Goal: Check status: Check status

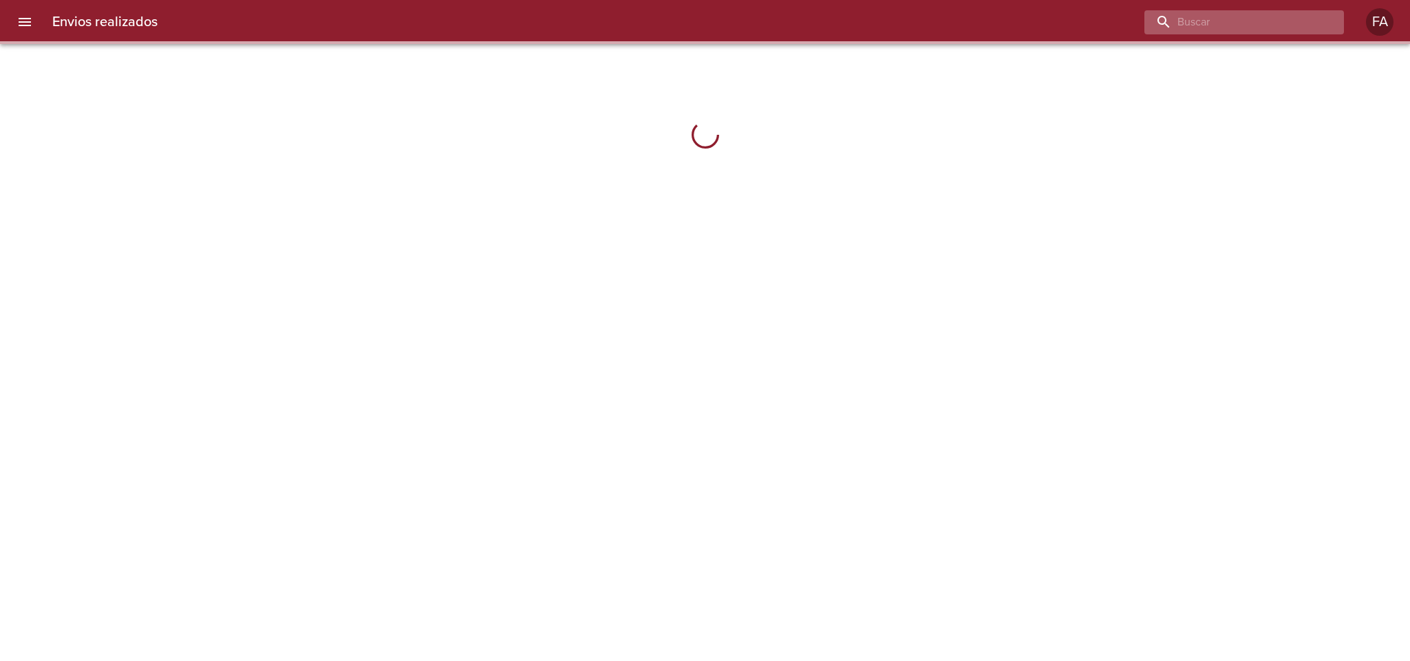
click at [1289, 14] on input "buscar" at bounding box center [1233, 22] width 176 height 24
click at [1291, 19] on input "buscar" at bounding box center [1233, 22] width 176 height 24
paste input "[PERSON_NAME]"
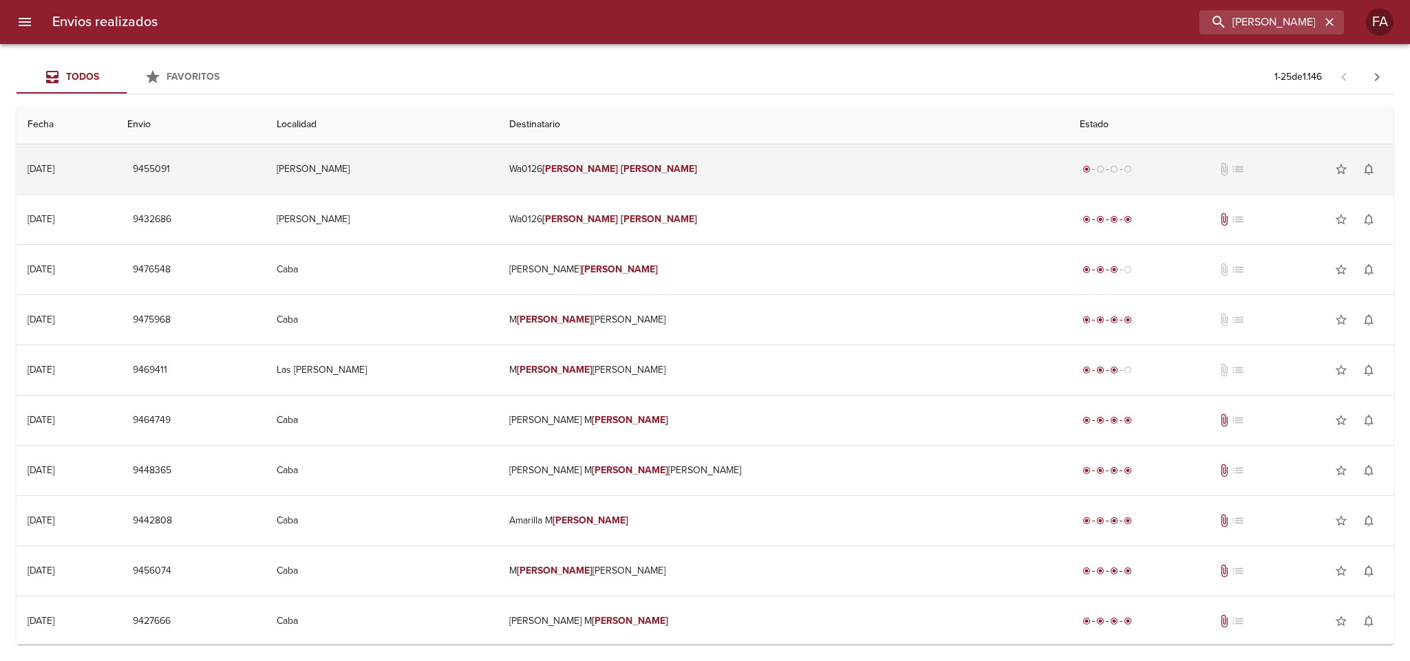
click at [496, 168] on td "[PERSON_NAME]" at bounding box center [382, 170] width 232 height 50
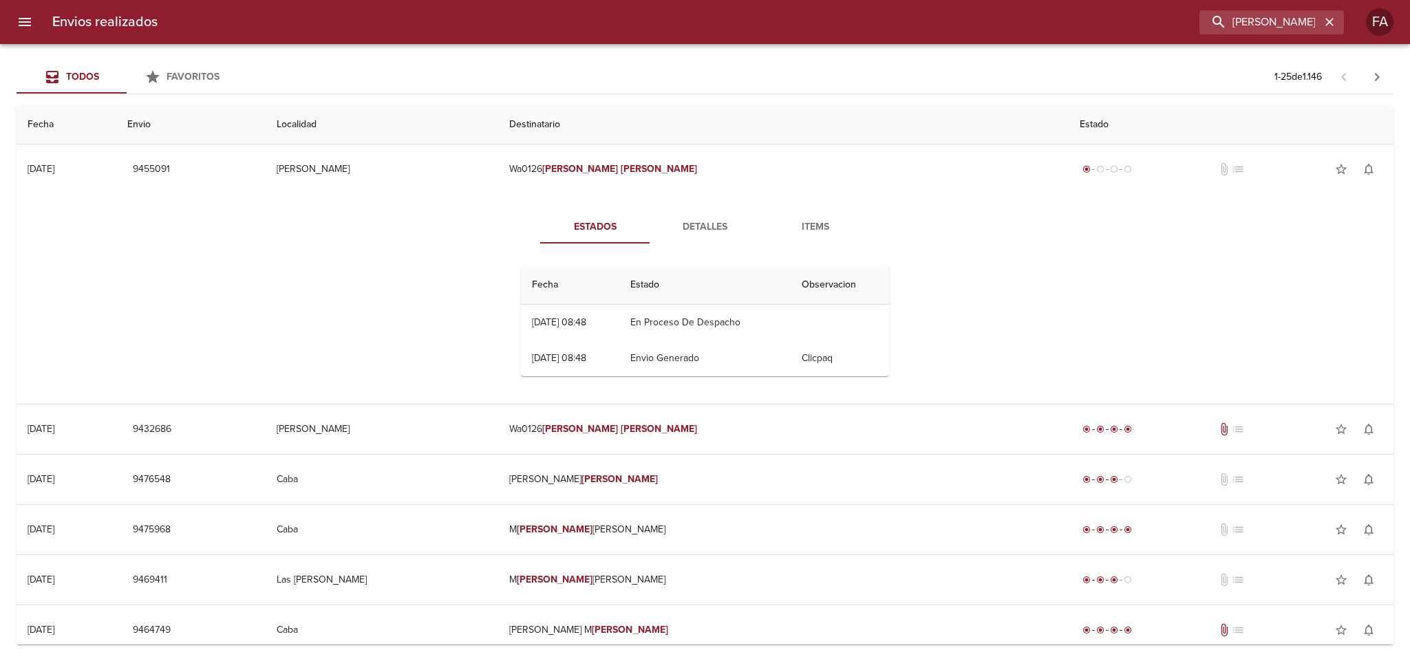
click at [681, 220] on span "Detalles" at bounding box center [706, 227] width 94 height 17
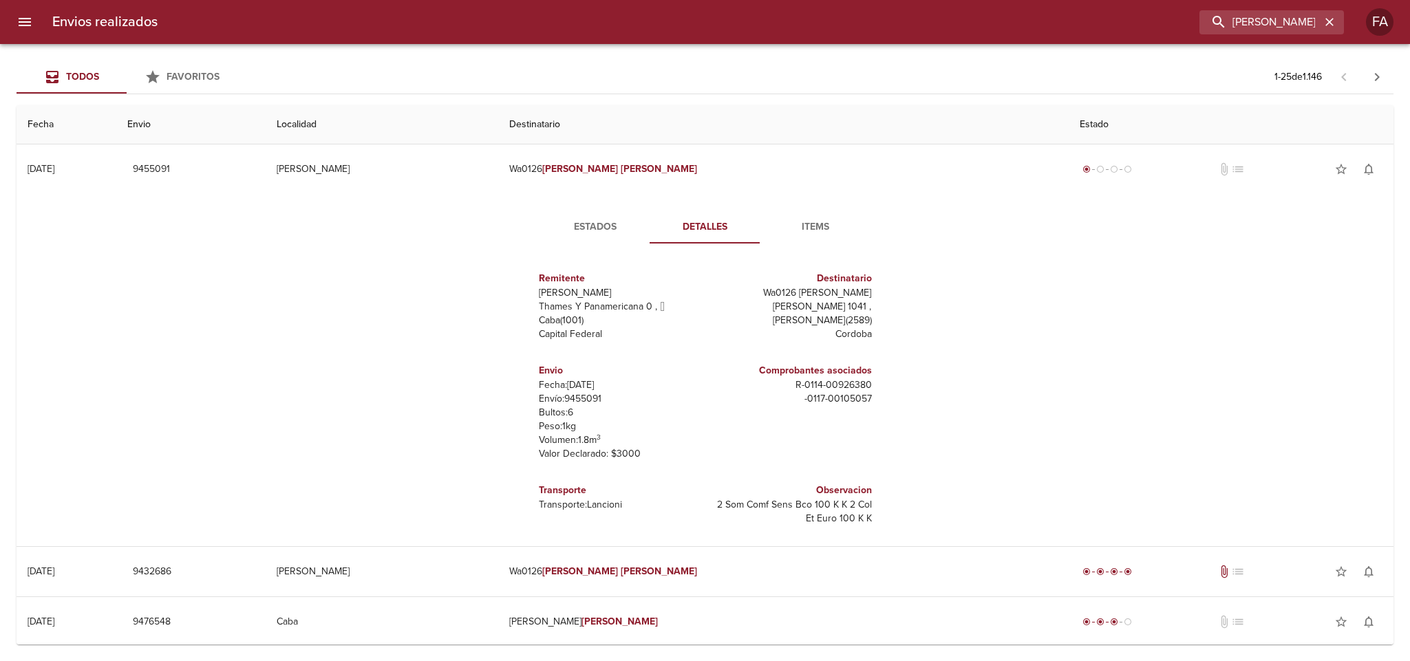
scroll to position [6, 0]
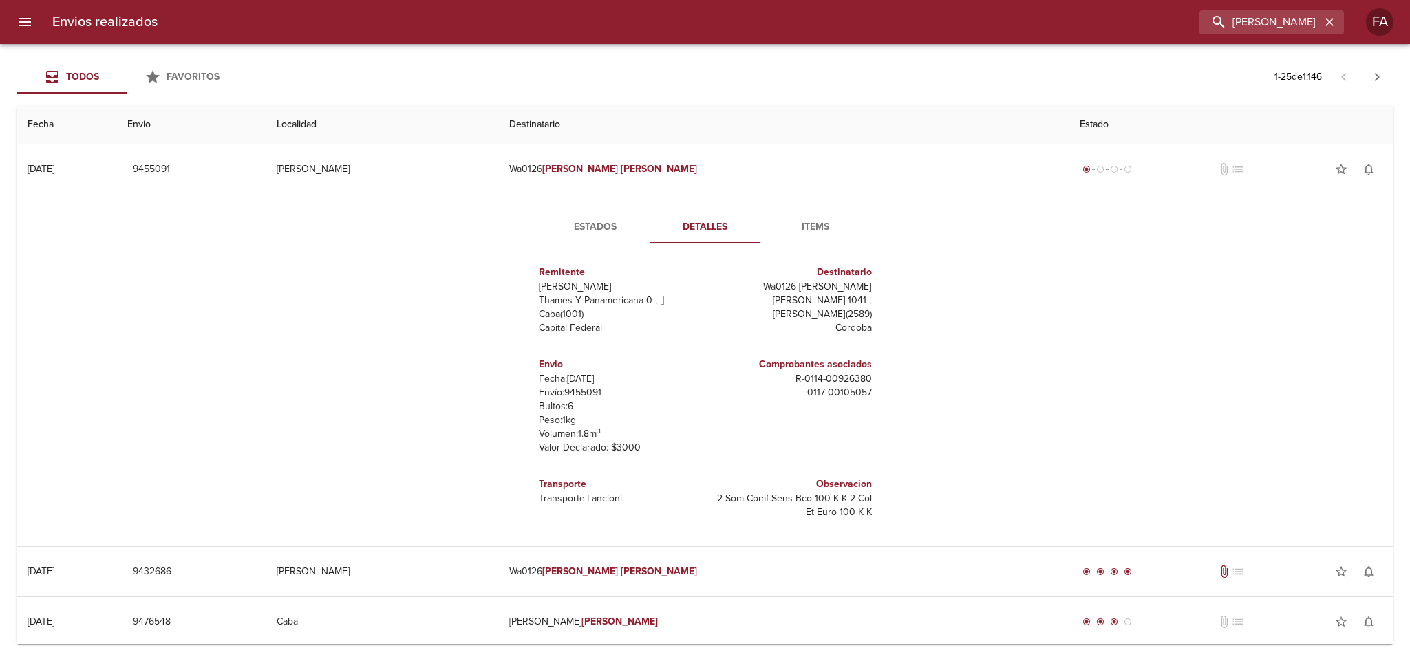
click at [603, 217] on button "Estados" at bounding box center [595, 227] width 110 height 33
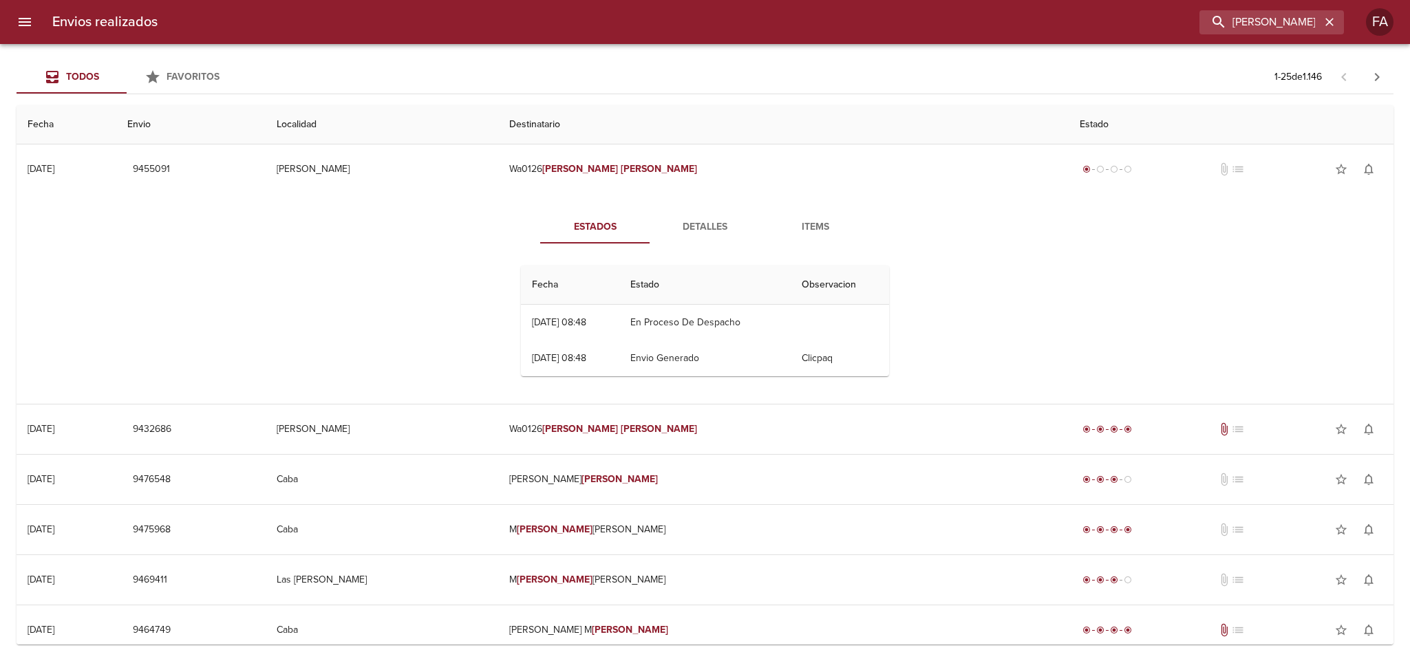
scroll to position [0, 0]
click at [421, 254] on div "Estados Detalles Items Fecha Estado Observacion 04/08 [DATE] 08:48 En Proceso D…" at bounding box center [705, 299] width 1355 height 210
click at [769, 227] on span "Items" at bounding box center [816, 227] width 94 height 17
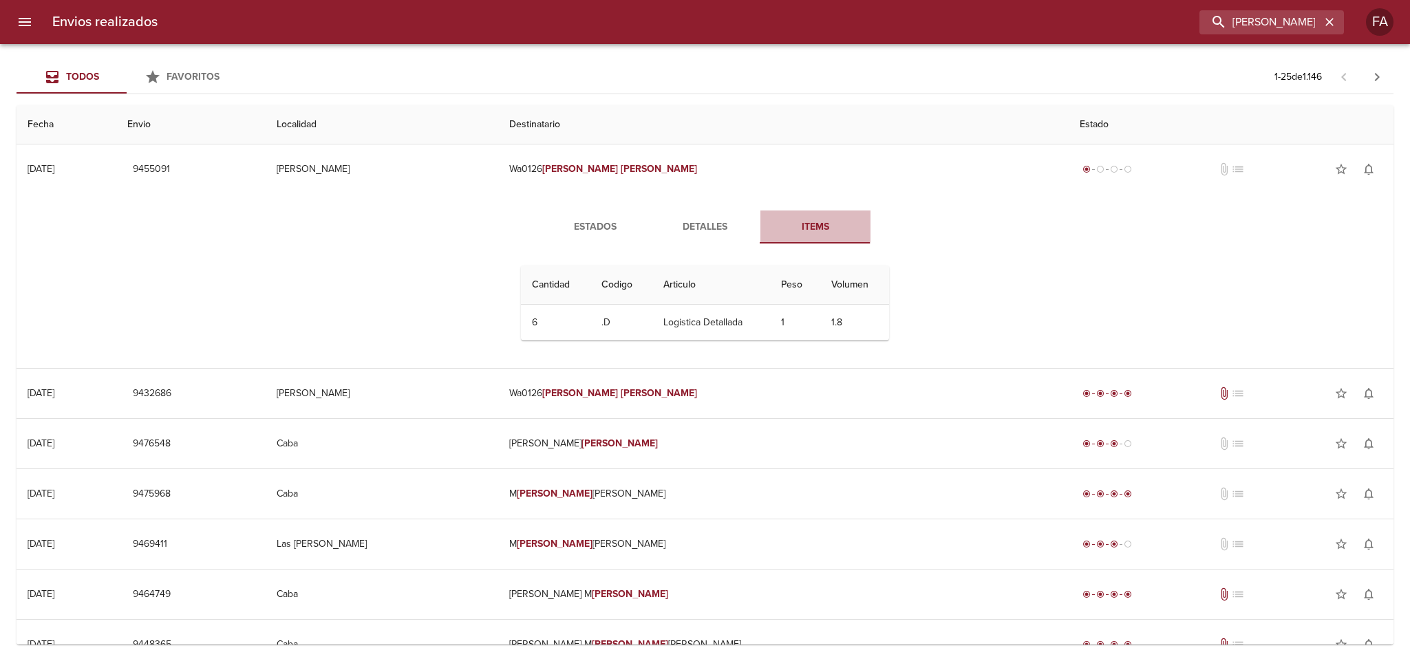
click at [838, 226] on span "Items" at bounding box center [816, 227] width 94 height 17
click at [704, 229] on span "Detalles" at bounding box center [706, 227] width 94 height 17
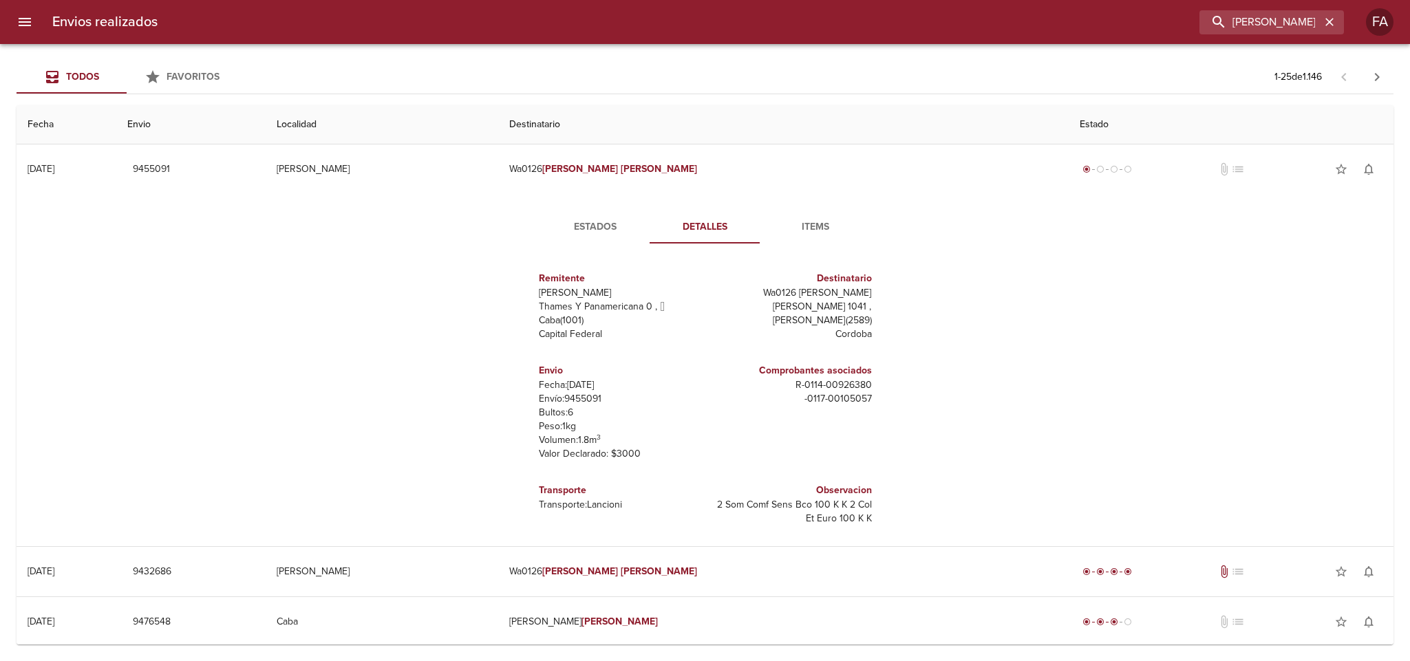
click at [791, 225] on span "Items" at bounding box center [816, 227] width 94 height 17
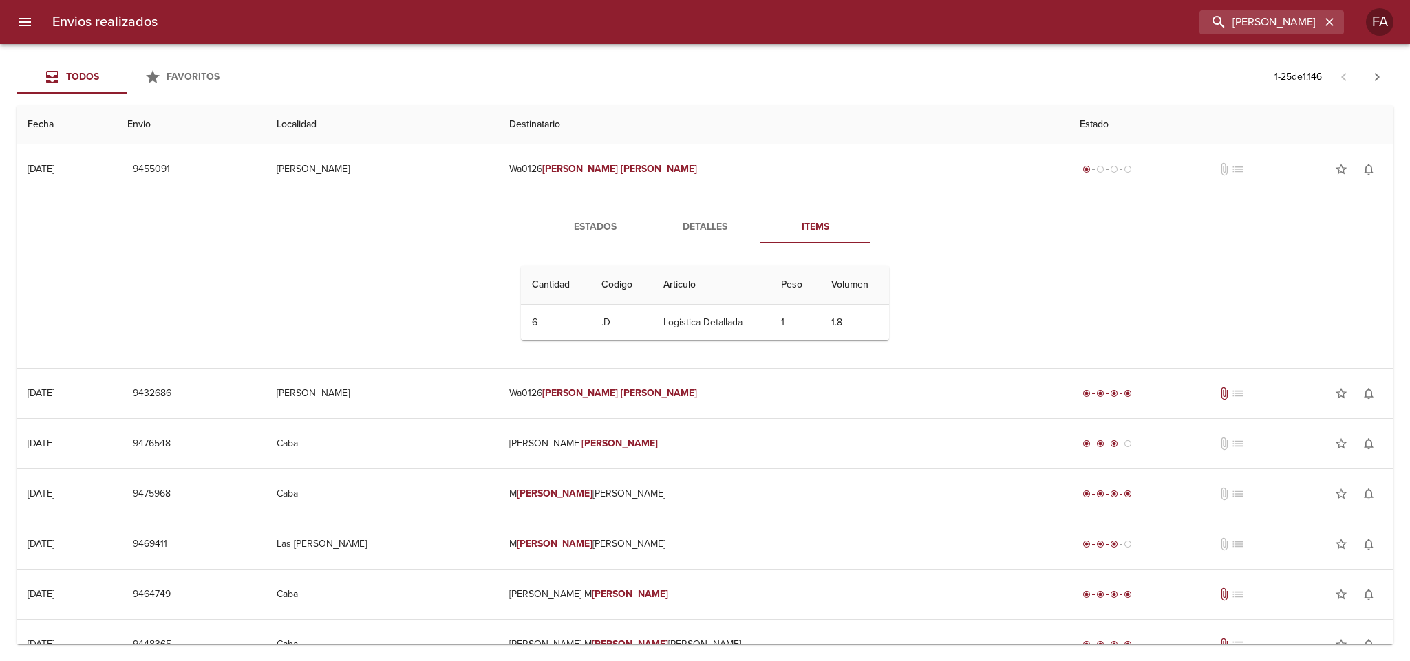
click at [824, 328] on td "1.8" at bounding box center [854, 323] width 69 height 36
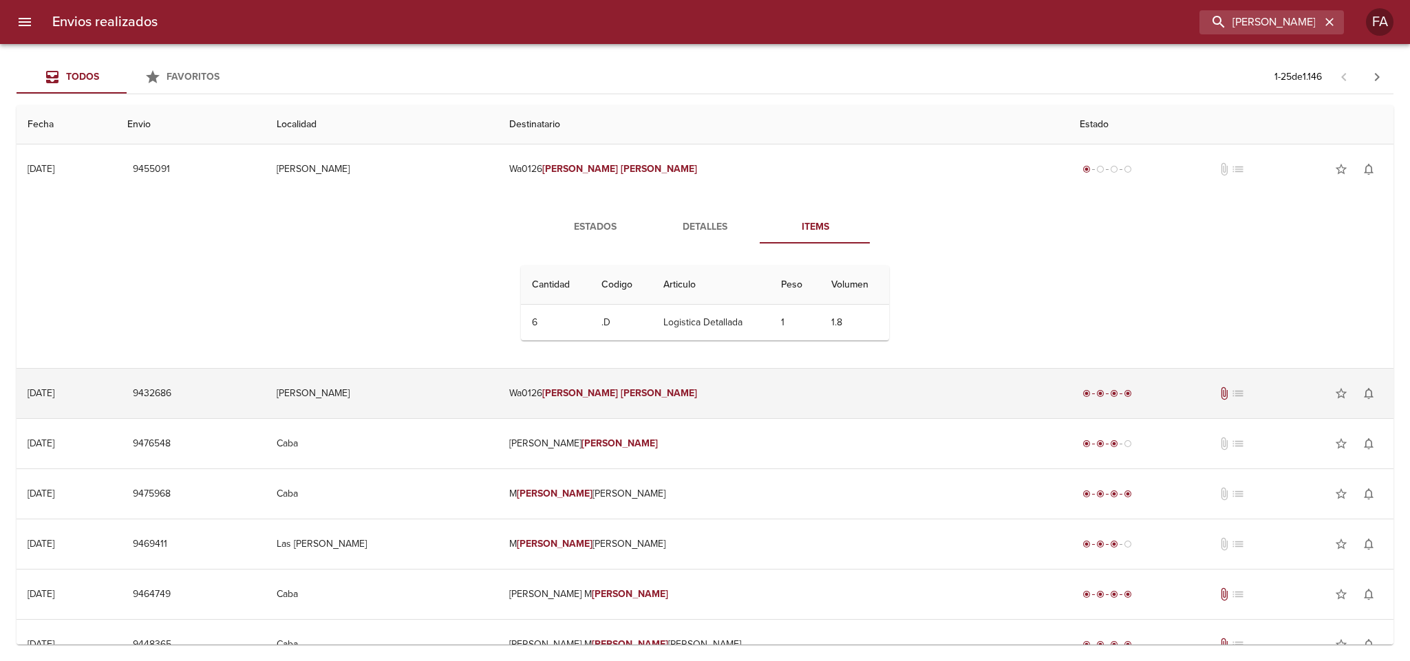
click at [750, 386] on td "Wa0126 [PERSON_NAME]" at bounding box center [783, 394] width 571 height 50
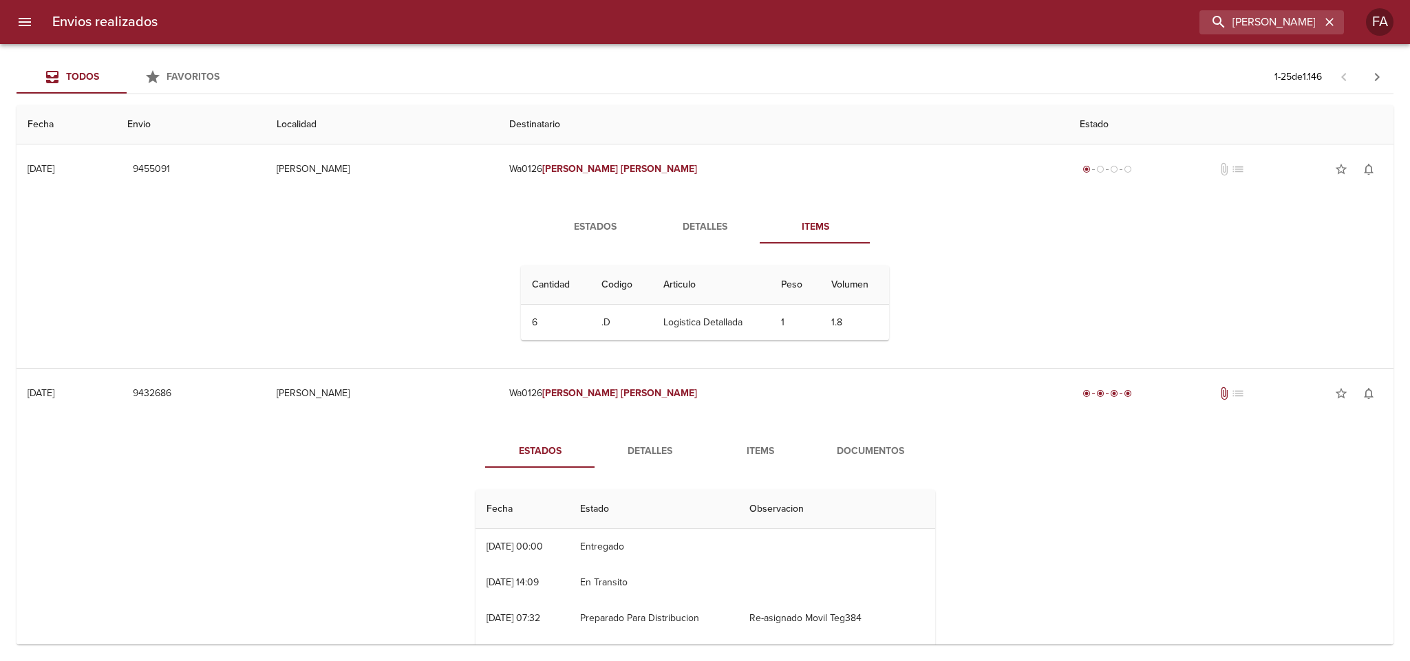
click at [752, 449] on span "Items" at bounding box center [761, 451] width 94 height 17
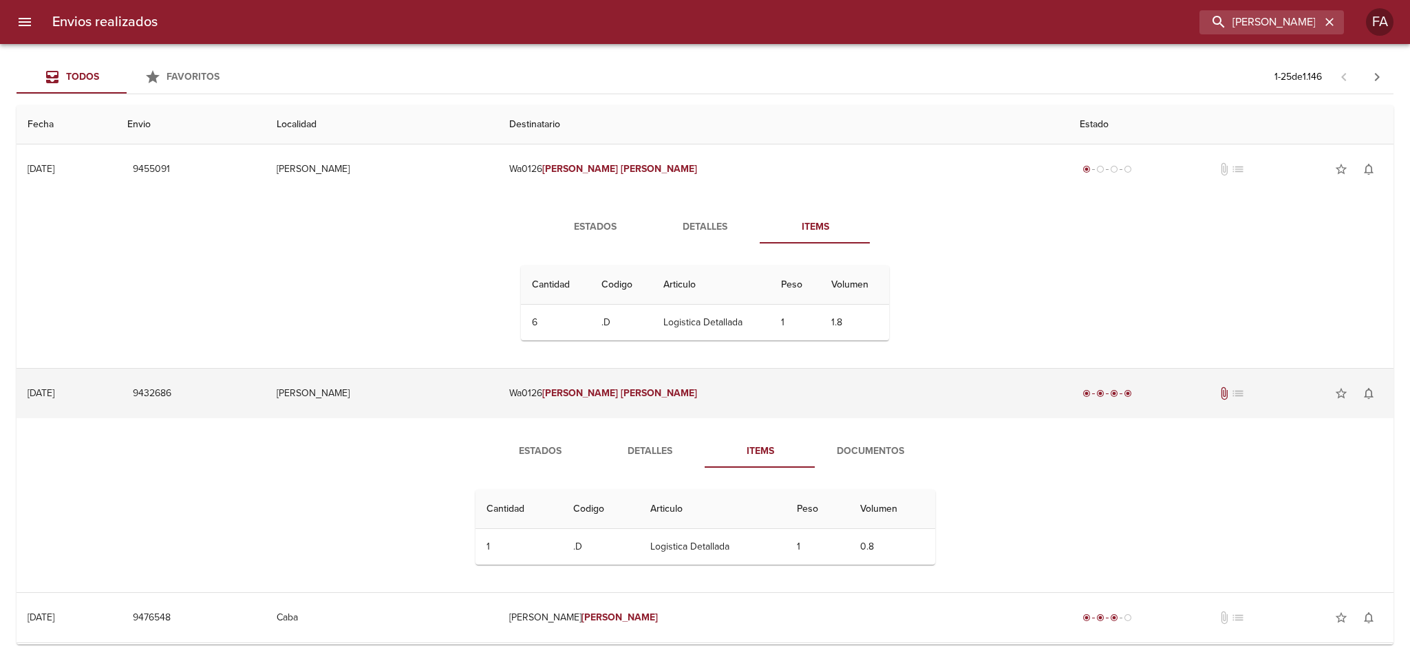
scroll to position [206, 0]
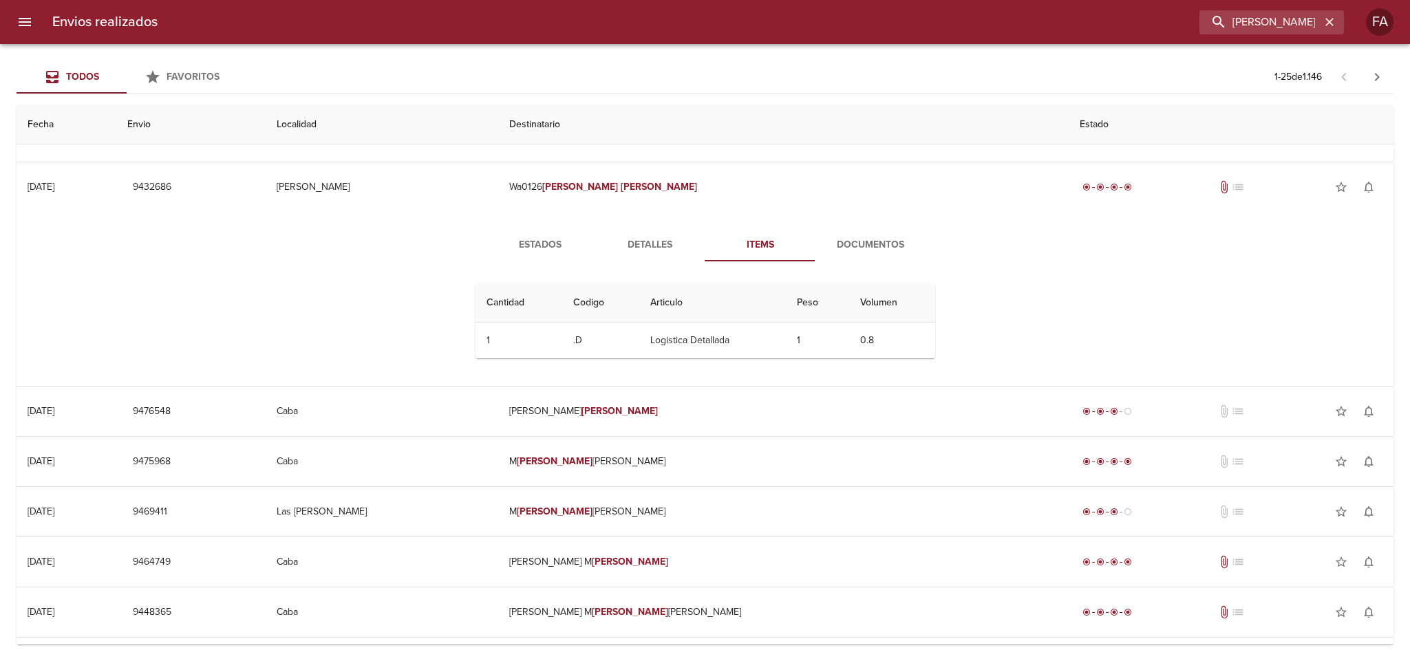
click at [859, 237] on span "Documentos" at bounding box center [871, 245] width 94 height 17
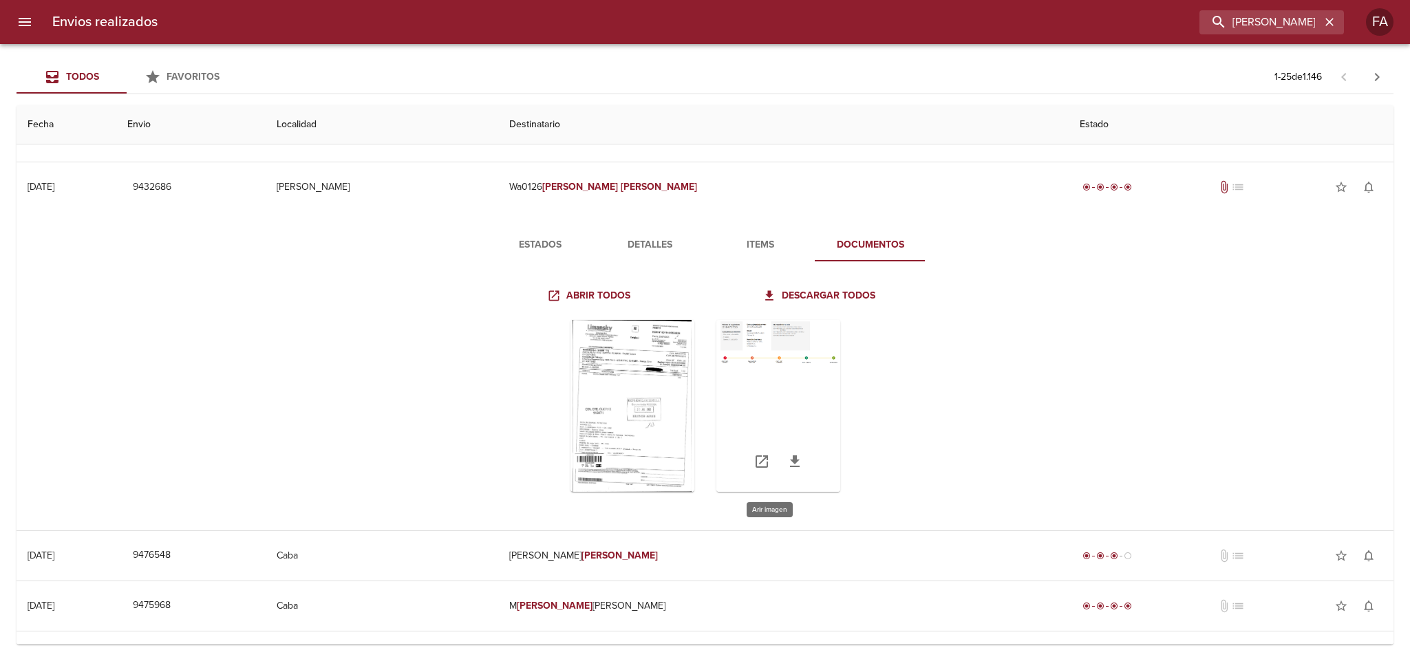
click at [750, 379] on div "Tabla de envíos del cliente" at bounding box center [778, 406] width 124 height 172
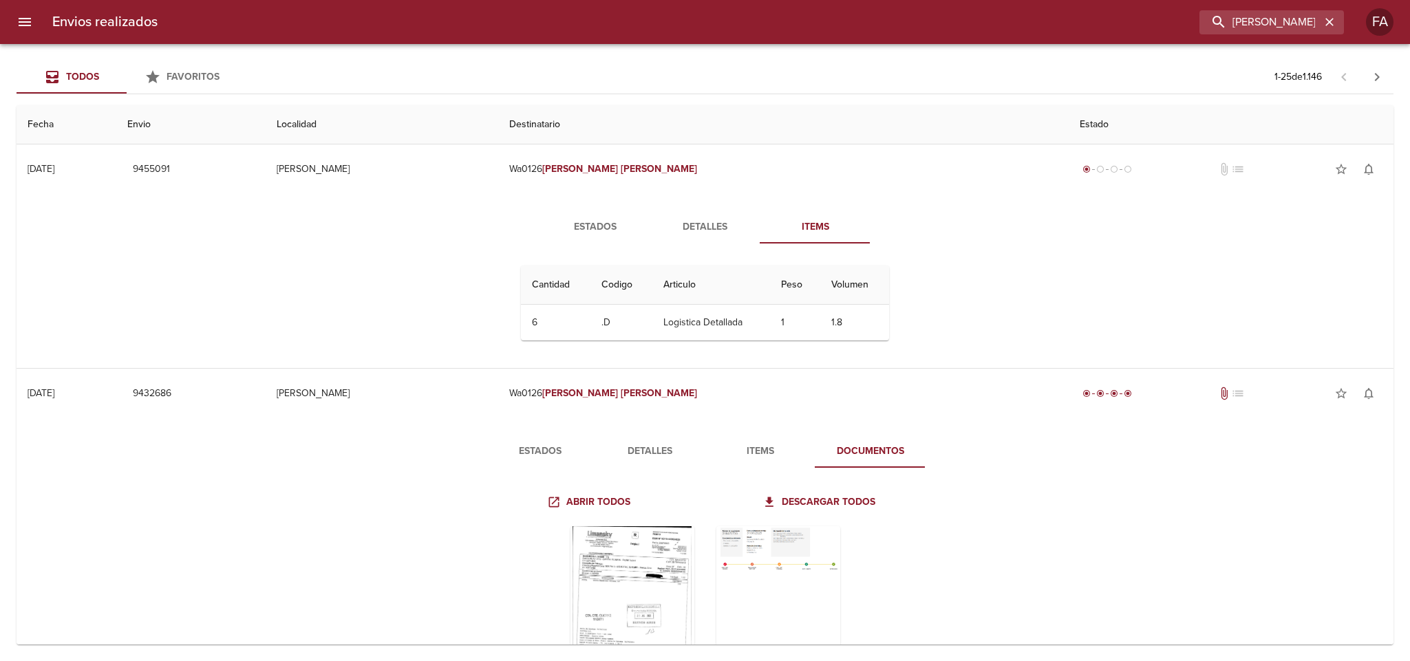
click at [599, 222] on span "Estados" at bounding box center [596, 227] width 94 height 17
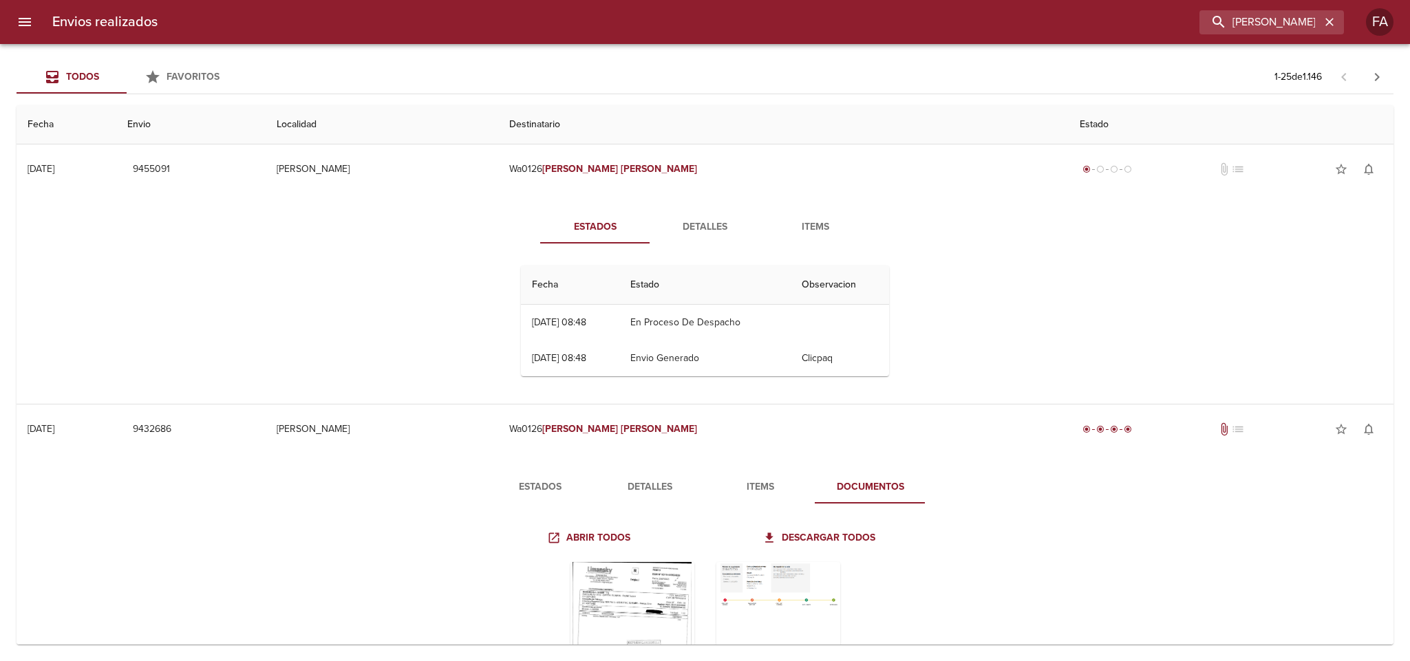
click at [444, 306] on div "Estados Detalles Items Fecha Estado Observacion 04/08 [DATE] 08:48 En Proceso D…" at bounding box center [705, 299] width 1355 height 210
drag, startPoint x: 520, startPoint y: 320, endPoint x: 730, endPoint y: 328, distance: 209.4
click at [730, 328] on tr "04/08 [DATE] 08:48 En Proceso De Despacho" at bounding box center [705, 323] width 368 height 36
drag, startPoint x: 747, startPoint y: 328, endPoint x: 446, endPoint y: 329, distance: 301.5
click at [434, 327] on div "Estados Detalles Items Fecha Estado Observacion 04/08 [DATE] 08:48 En Proceso D…" at bounding box center [705, 299] width 1355 height 210
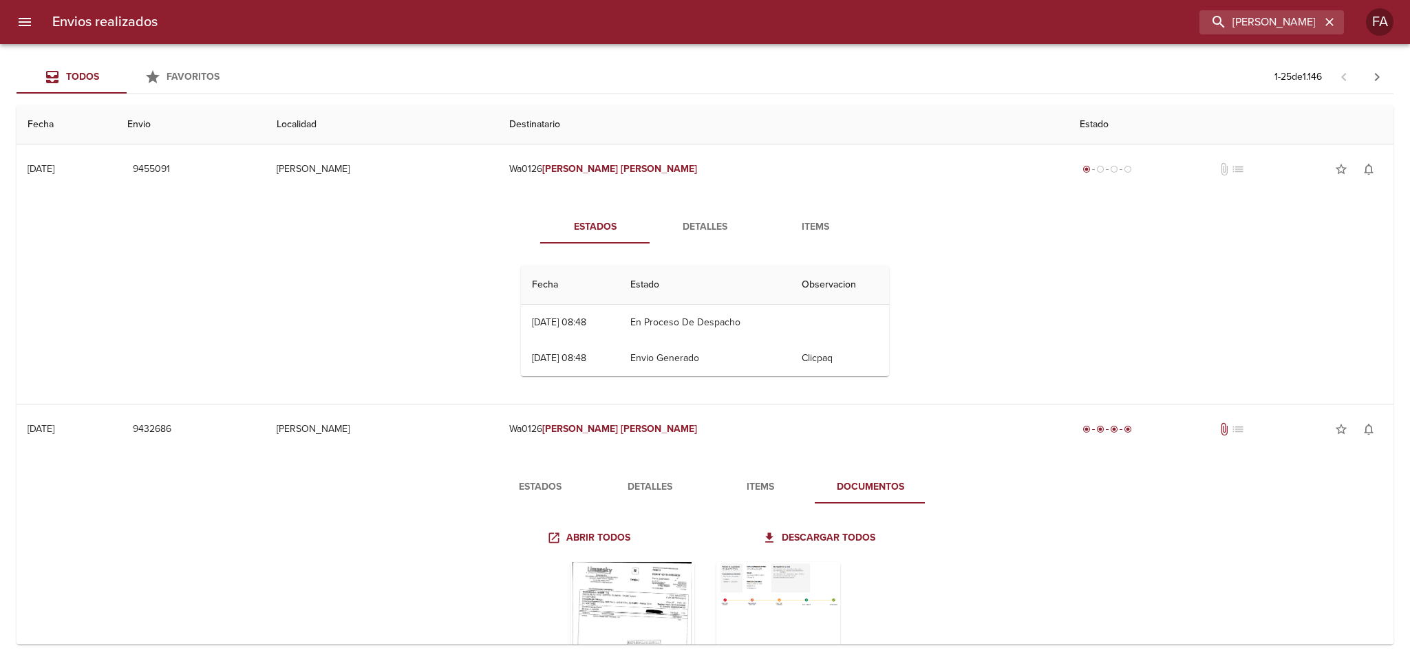
click at [558, 335] on td "04/08 [DATE] 08:48" at bounding box center [570, 323] width 98 height 36
click at [699, 225] on span "Detalles" at bounding box center [706, 227] width 94 height 17
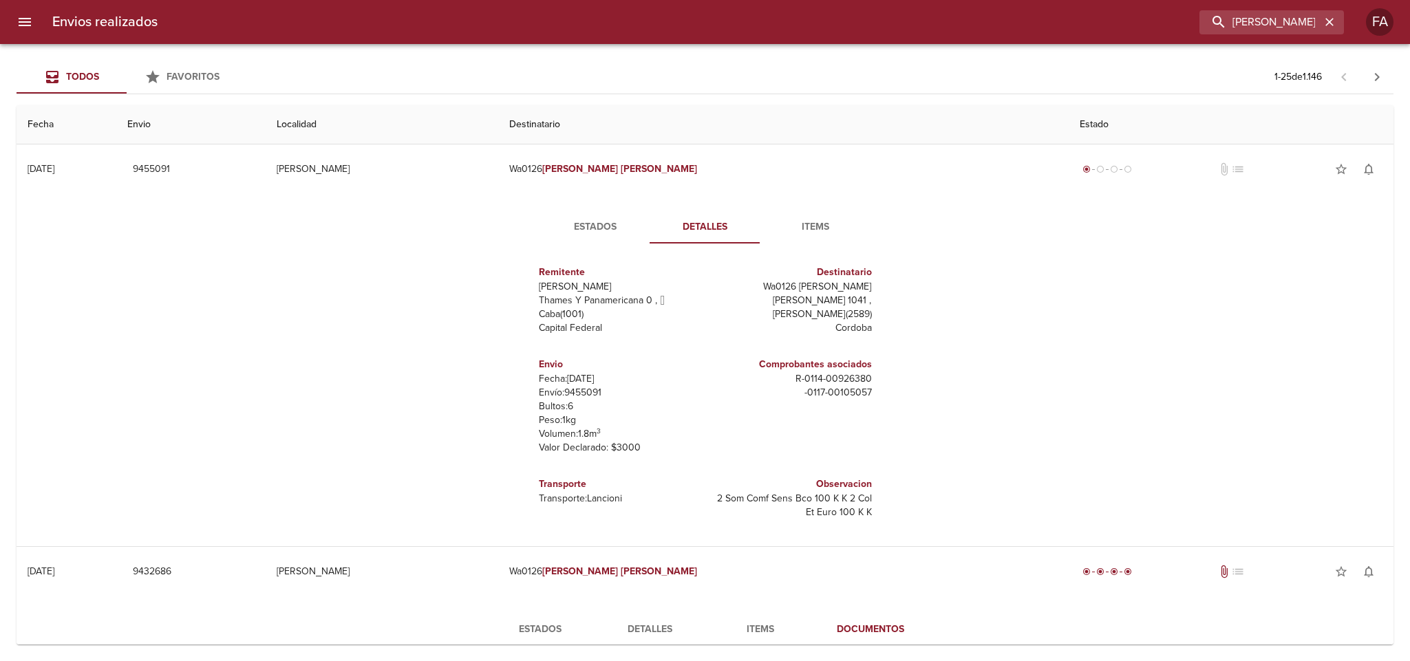
scroll to position [103, 0]
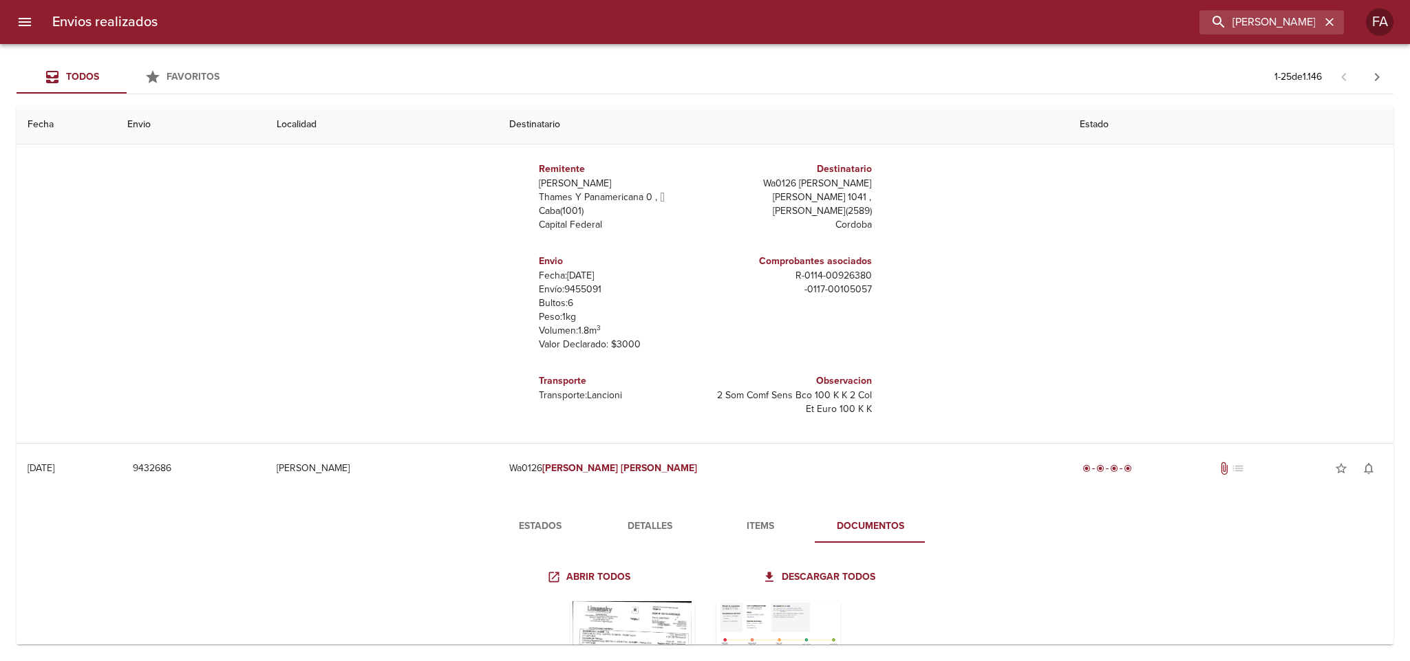
click at [634, 290] on p "Envío: 9455091" at bounding box center [619, 290] width 161 height 14
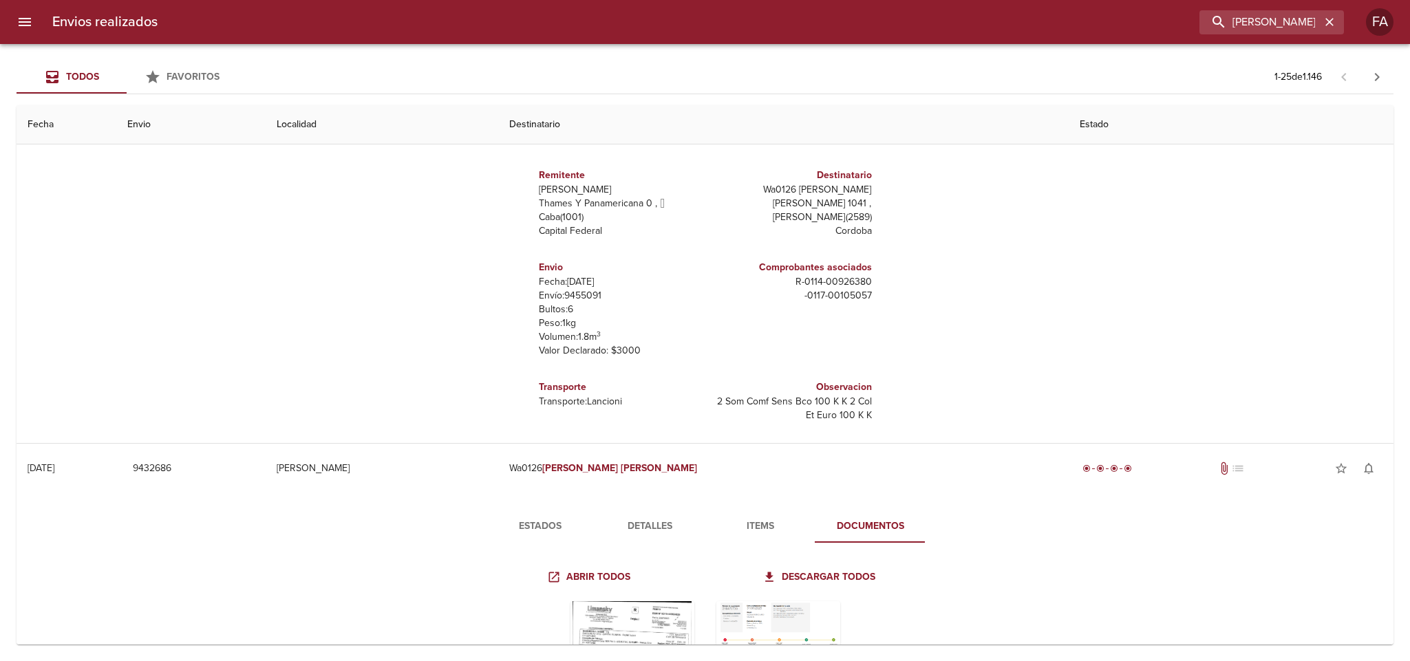
scroll to position [0, 0]
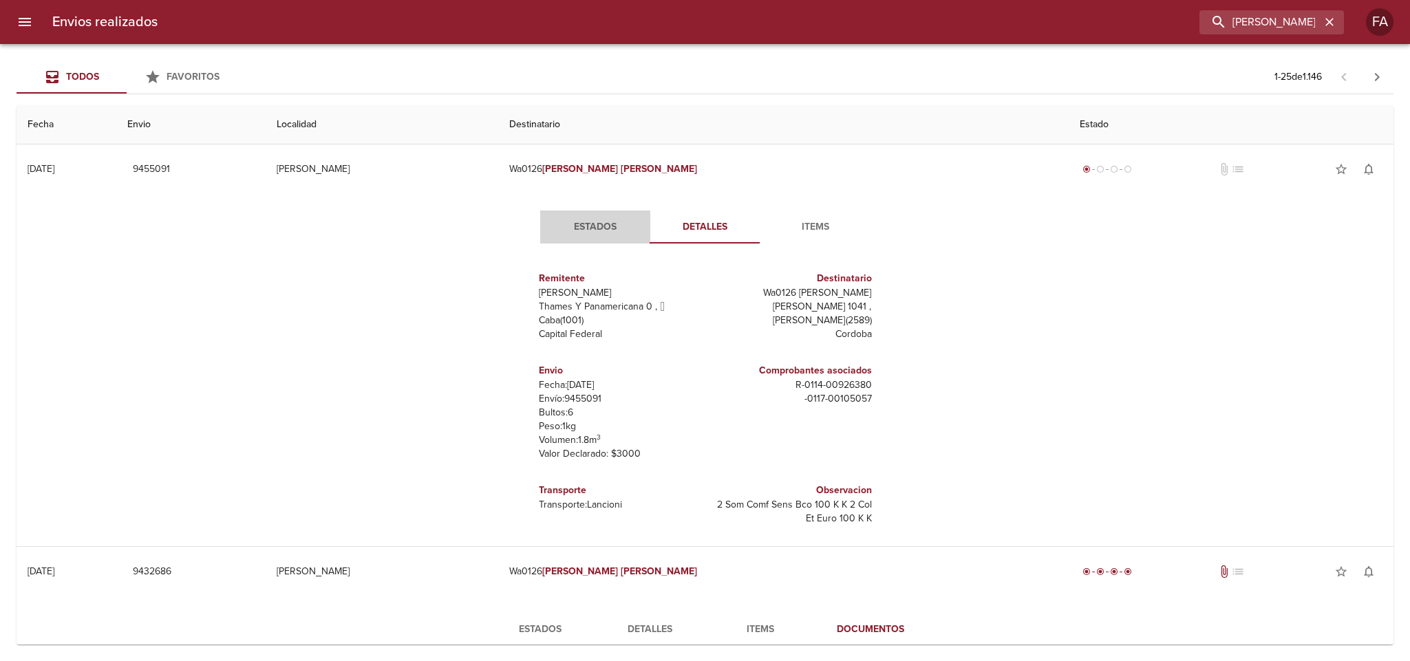
click at [588, 222] on span "Estados" at bounding box center [596, 227] width 94 height 17
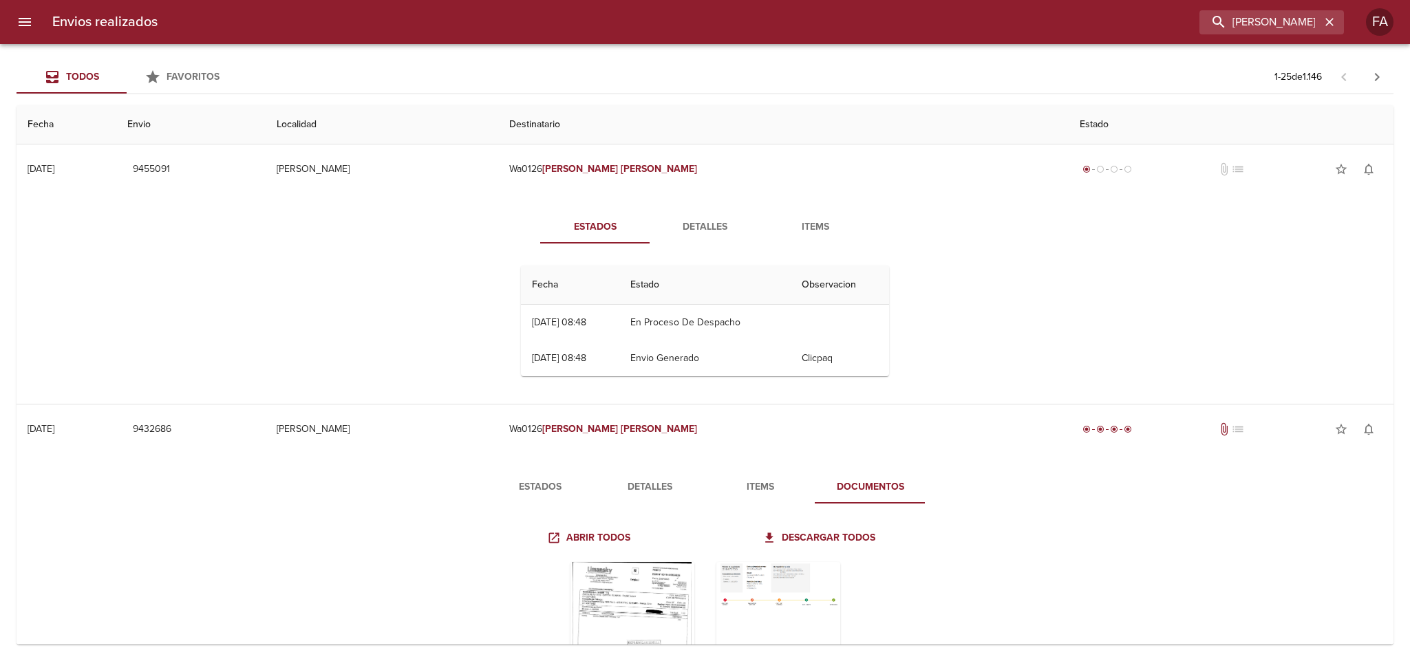
click at [713, 221] on span "Detalles" at bounding box center [706, 227] width 94 height 17
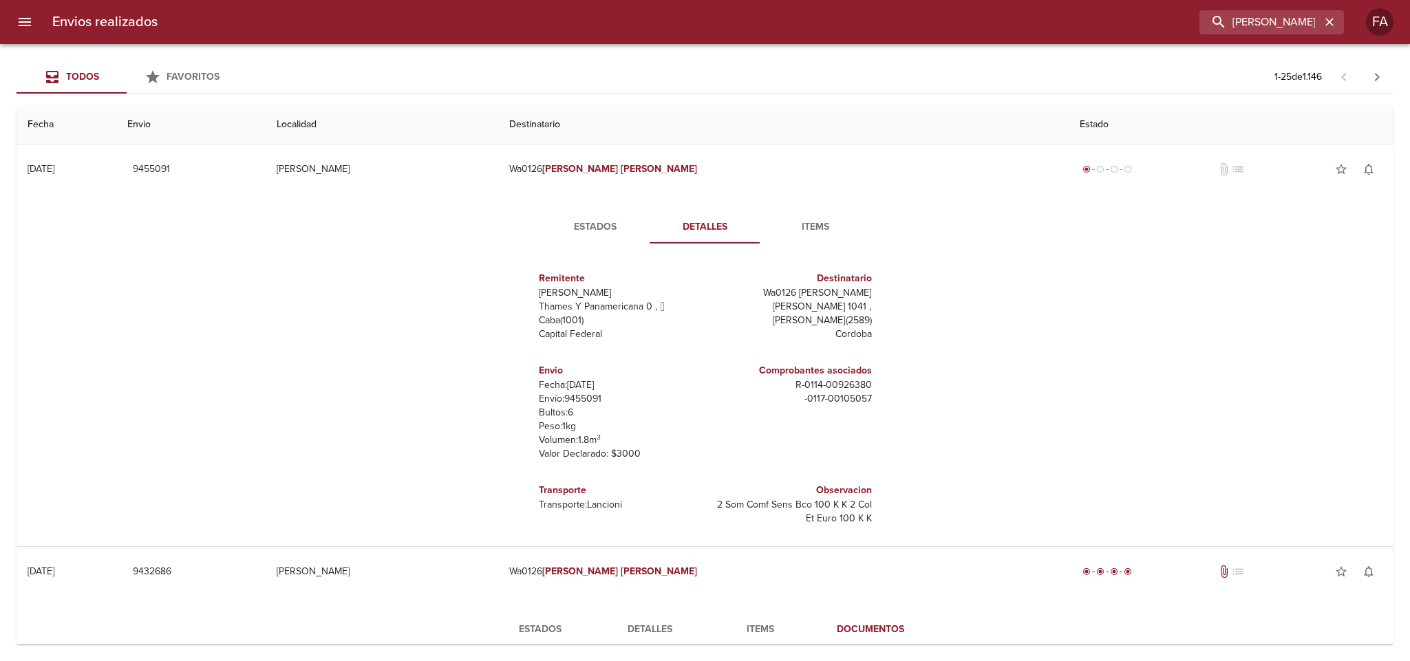
click at [531, 221] on div "Estados Detalles Items" at bounding box center [705, 227] width 385 height 33
click at [690, 225] on span "Detalles" at bounding box center [706, 227] width 94 height 17
click at [694, 217] on button "Detalles" at bounding box center [705, 227] width 110 height 33
click at [550, 217] on button "Estados" at bounding box center [595, 227] width 110 height 33
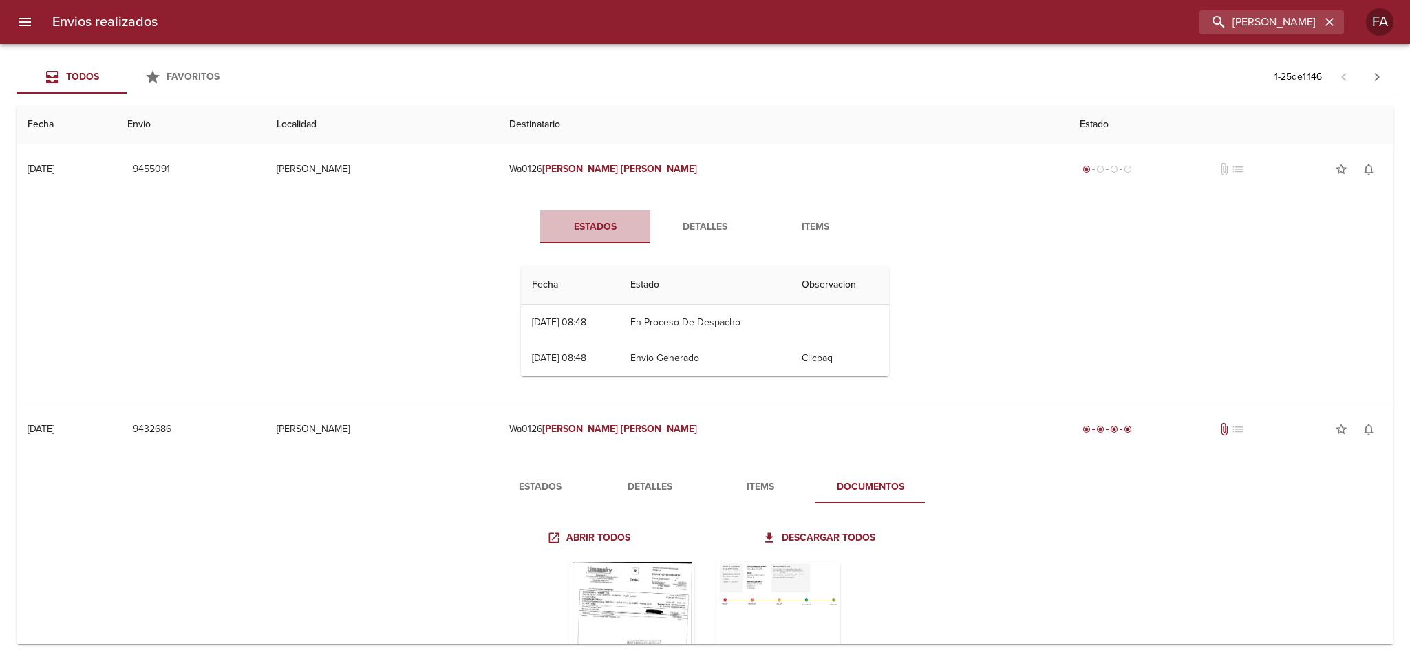
click at [552, 219] on span "Estados" at bounding box center [596, 227] width 94 height 17
drag, startPoint x: 774, startPoint y: 217, endPoint x: 734, endPoint y: 217, distance: 40.6
click at [772, 217] on button "Items" at bounding box center [816, 227] width 110 height 33
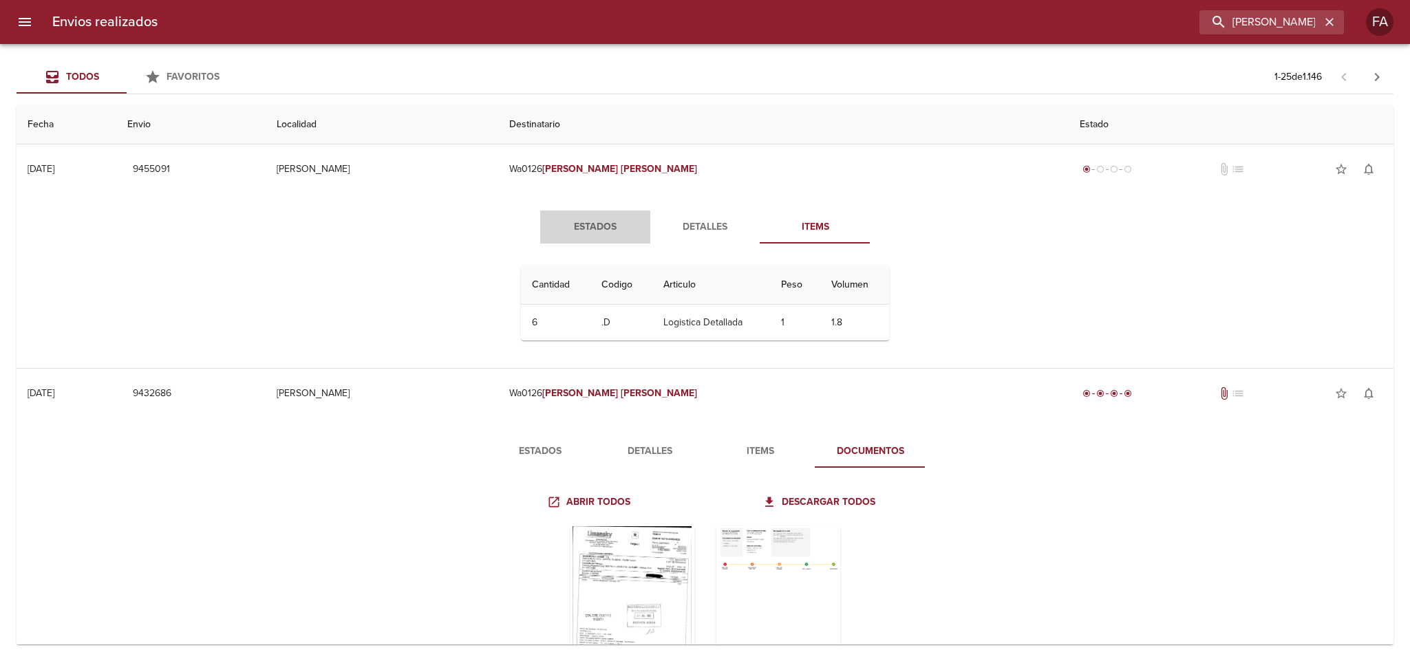
click at [609, 224] on span "Estados" at bounding box center [596, 227] width 94 height 17
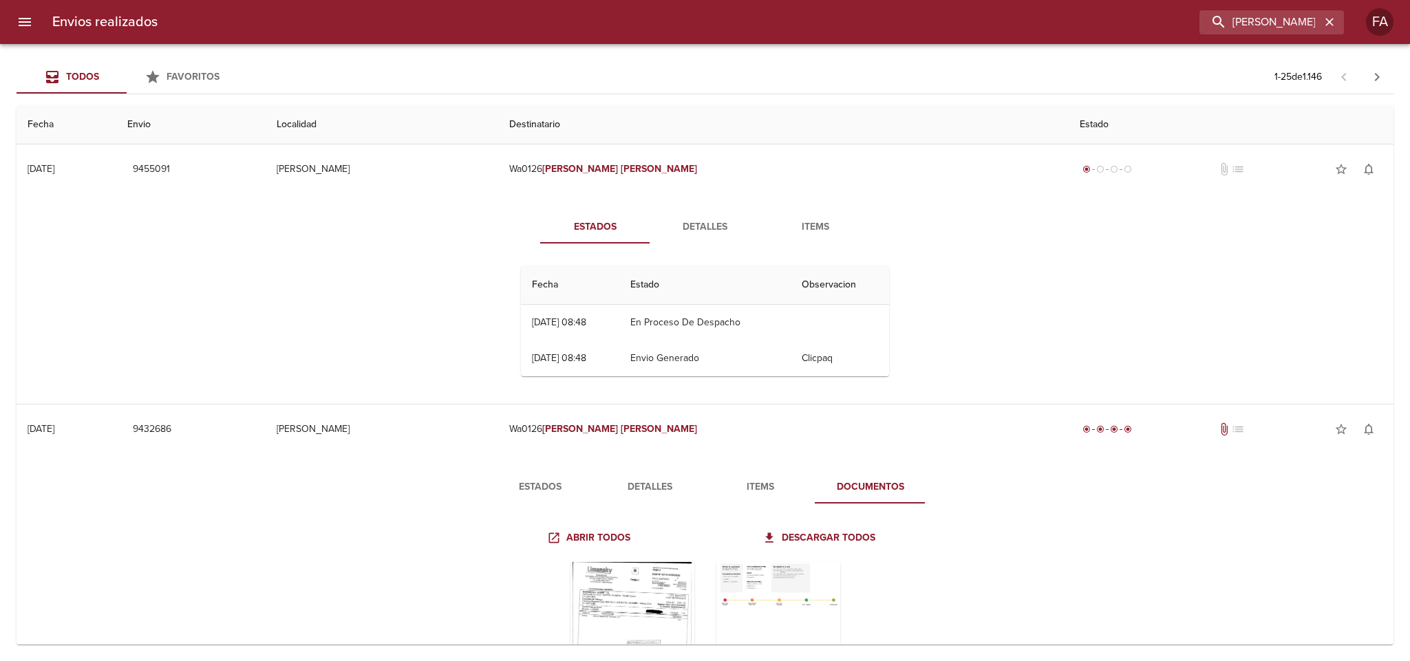
drag, startPoint x: 585, startPoint y: 233, endPoint x: 678, endPoint y: 232, distance: 92.9
click at [584, 232] on span "Estados" at bounding box center [596, 227] width 94 height 17
click at [709, 232] on span "Detalles" at bounding box center [706, 227] width 94 height 17
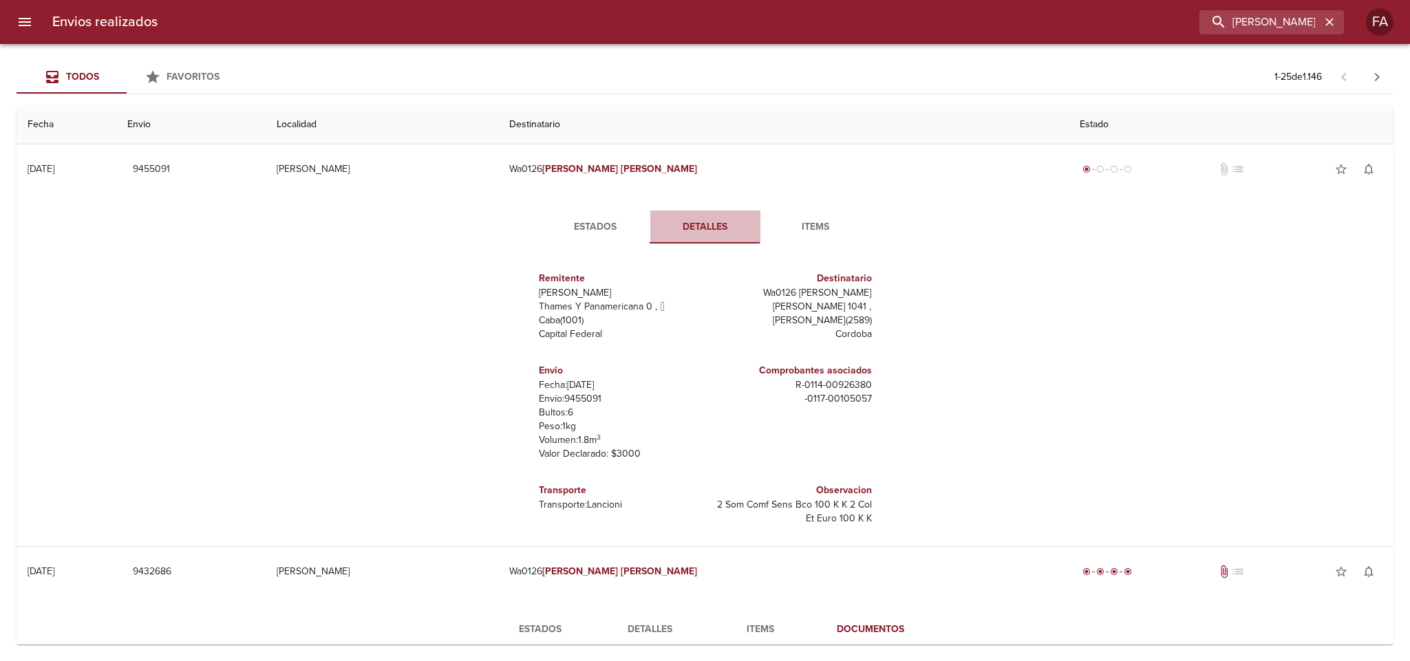
click at [719, 221] on span "Detalles" at bounding box center [706, 227] width 94 height 17
click at [353, 337] on div "Estados Detalles Items Remitente Wamaro Sa Thames Y Panamericana 0 ,   Caba ( 1…" at bounding box center [705, 370] width 1355 height 352
drag, startPoint x: 448, startPoint y: 246, endPoint x: 479, endPoint y: 197, distance: 57.9
click at [450, 246] on div "Estados Detalles Items Remitente Wamaro Sa Thames Y Panamericana 0 ,   Caba ( 1…" at bounding box center [705, 370] width 1355 height 352
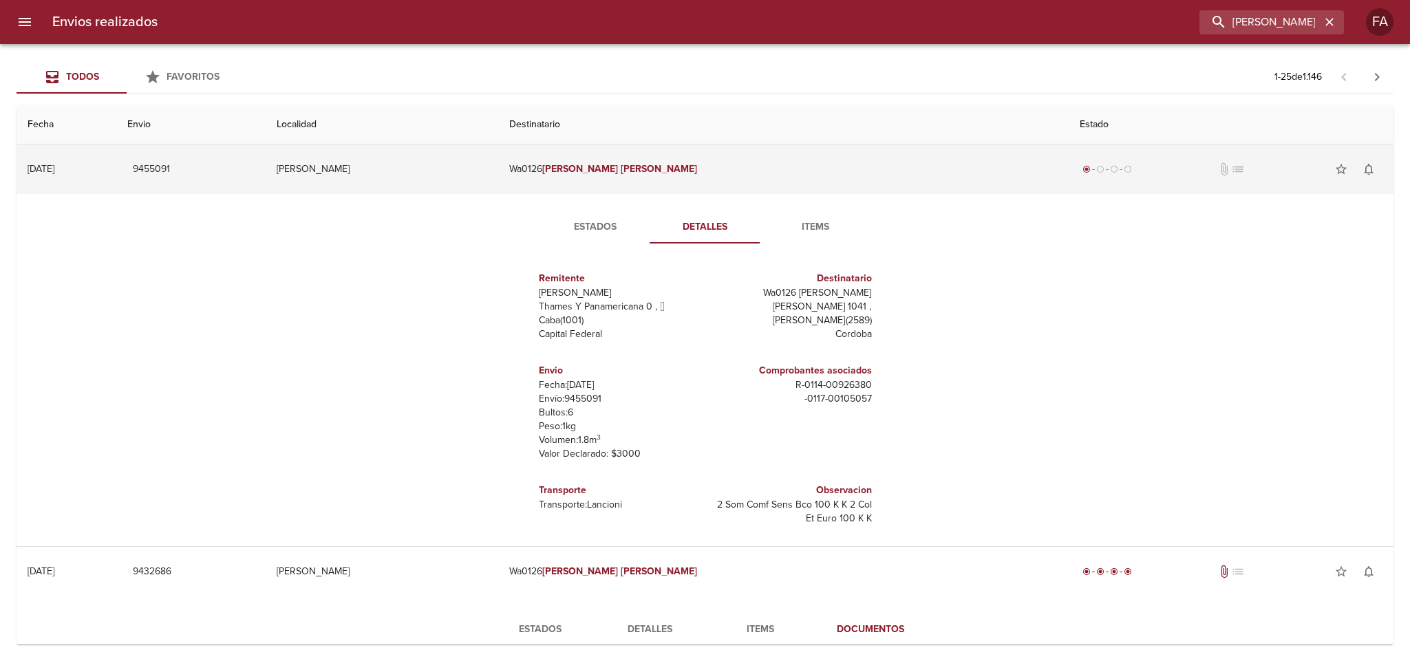
click at [485, 182] on td "[PERSON_NAME]" at bounding box center [382, 170] width 232 height 50
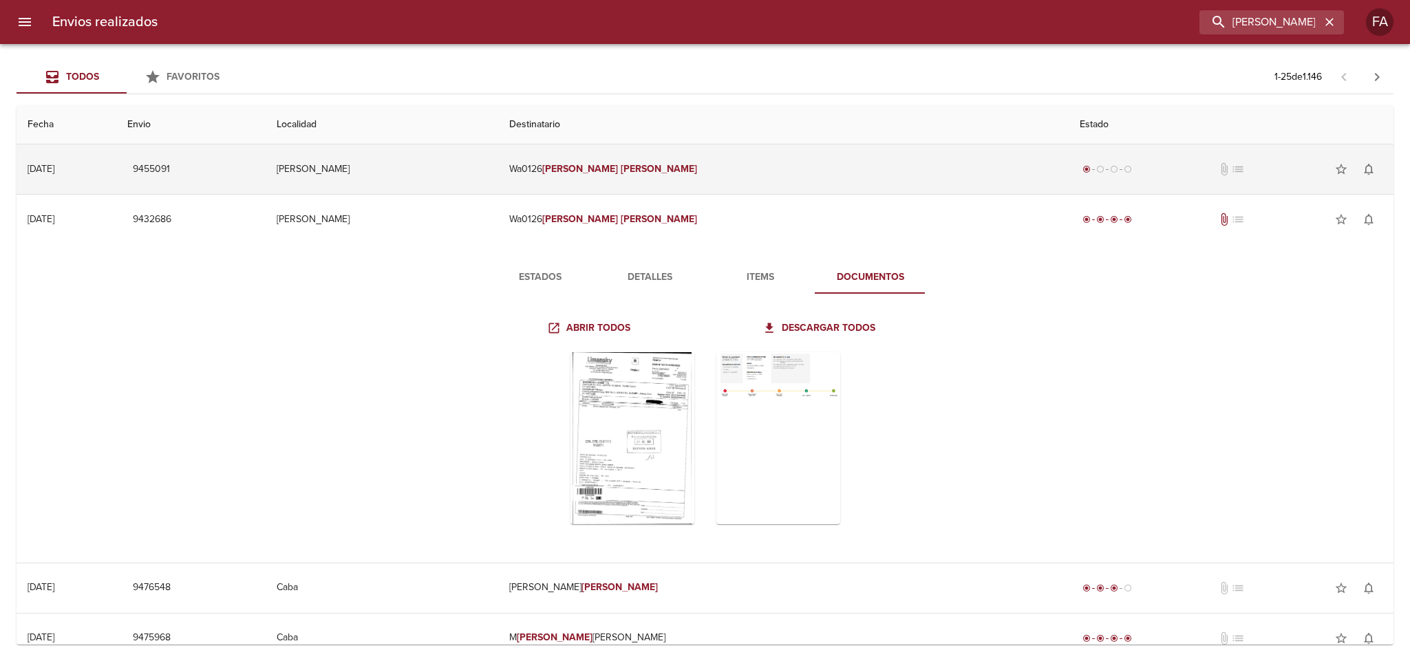
click at [485, 182] on td "[PERSON_NAME]" at bounding box center [382, 170] width 232 height 50
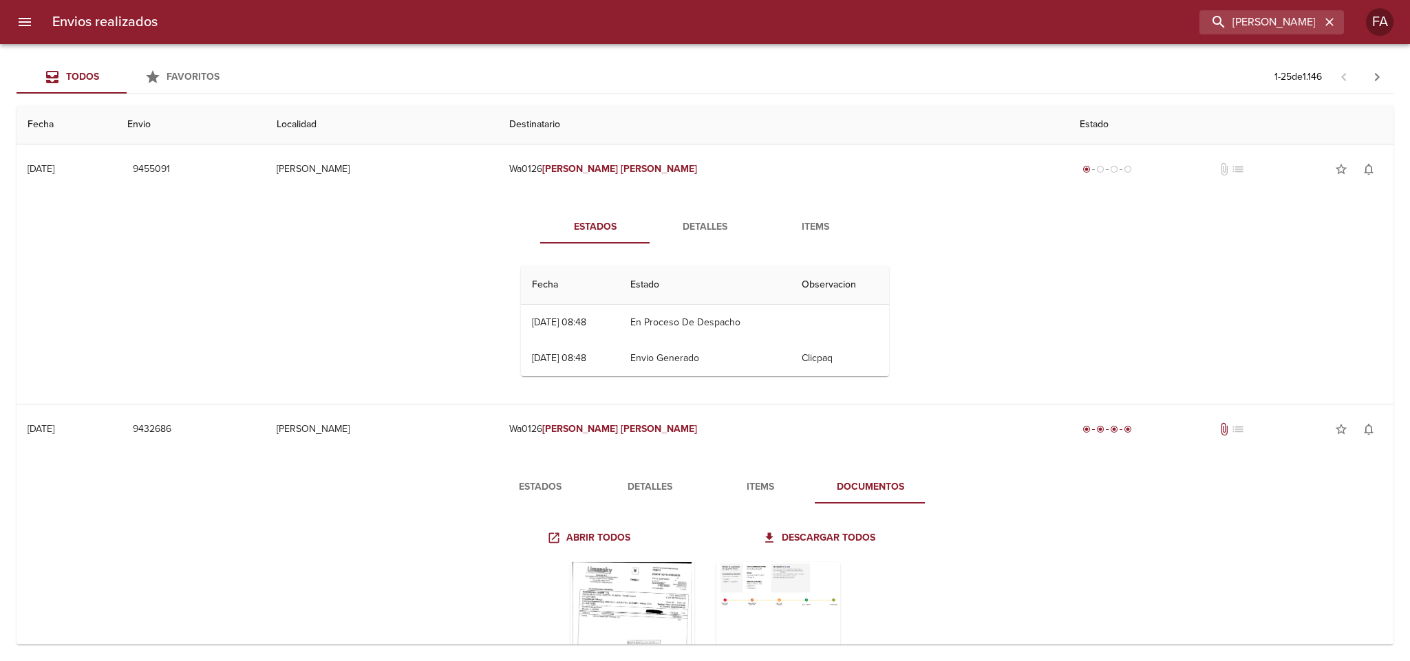
click at [513, 62] on div "Todos Favoritos 1 - 25 de 1.146" at bounding box center [705, 77] width 1377 height 33
click at [527, 67] on div "Todos Favoritos 1 - 25 de 1.146" at bounding box center [705, 77] width 1377 height 33
click at [704, 209] on div "Estados Detalles Items Fecha Estado Observacion 04/08 [DATE] 08:48 En Proceso D…" at bounding box center [705, 299] width 1355 height 210
click at [706, 221] on span "Detalles" at bounding box center [706, 227] width 94 height 17
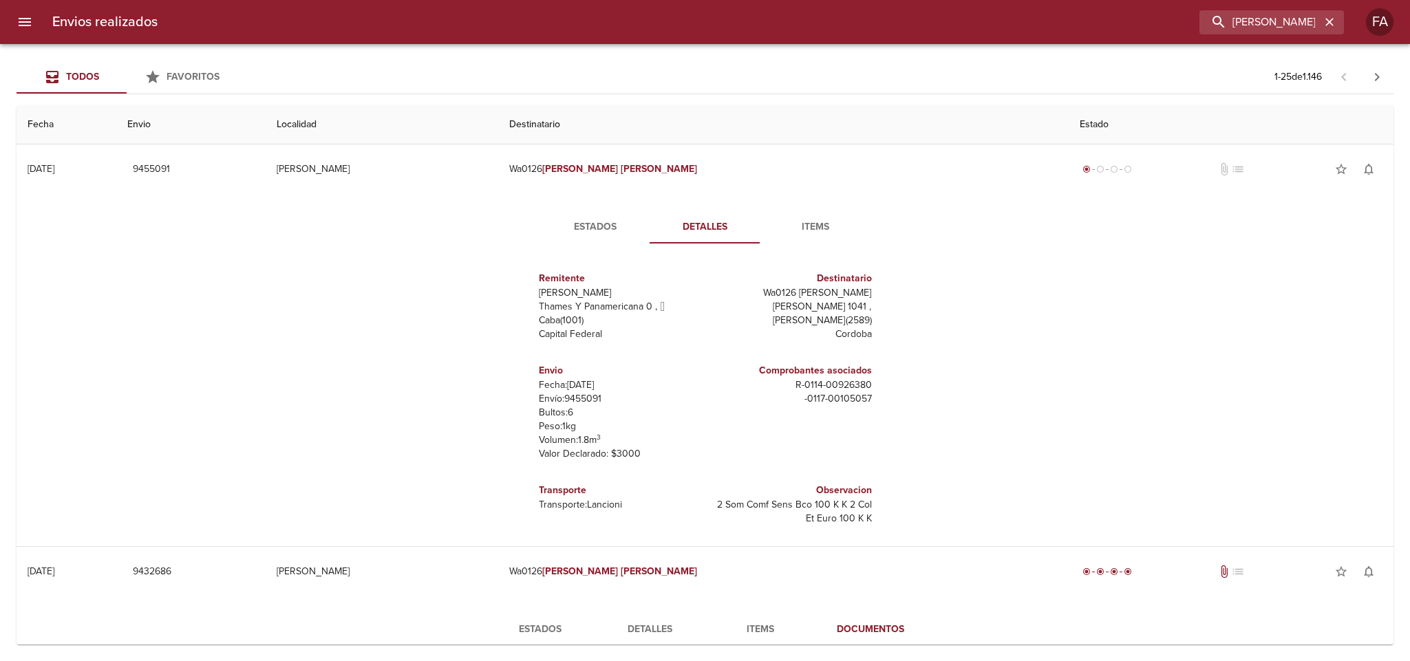
click at [698, 62] on div "Todos Favoritos 1 - 25 de 1.146" at bounding box center [705, 77] width 1377 height 33
click at [967, 349] on div "Estados Detalles Items Remitente Wamaro Sa Thames Y Panamericana 0 ,   Caba ( 1…" at bounding box center [705, 370] width 1355 height 352
click at [964, 348] on div "Estados Detalles Items Remitente Wamaro Sa Thames Y Panamericana 0 ,   Caba ( 1…" at bounding box center [705, 370] width 1355 height 352
click at [295, 339] on div "Estados Detalles Items Remitente Wamaro Sa Thames Y Panamericana 0 ,   Caba ( 1…" at bounding box center [705, 370] width 1355 height 352
drag, startPoint x: 1307, startPoint y: 17, endPoint x: 888, endPoint y: 42, distance: 419.9
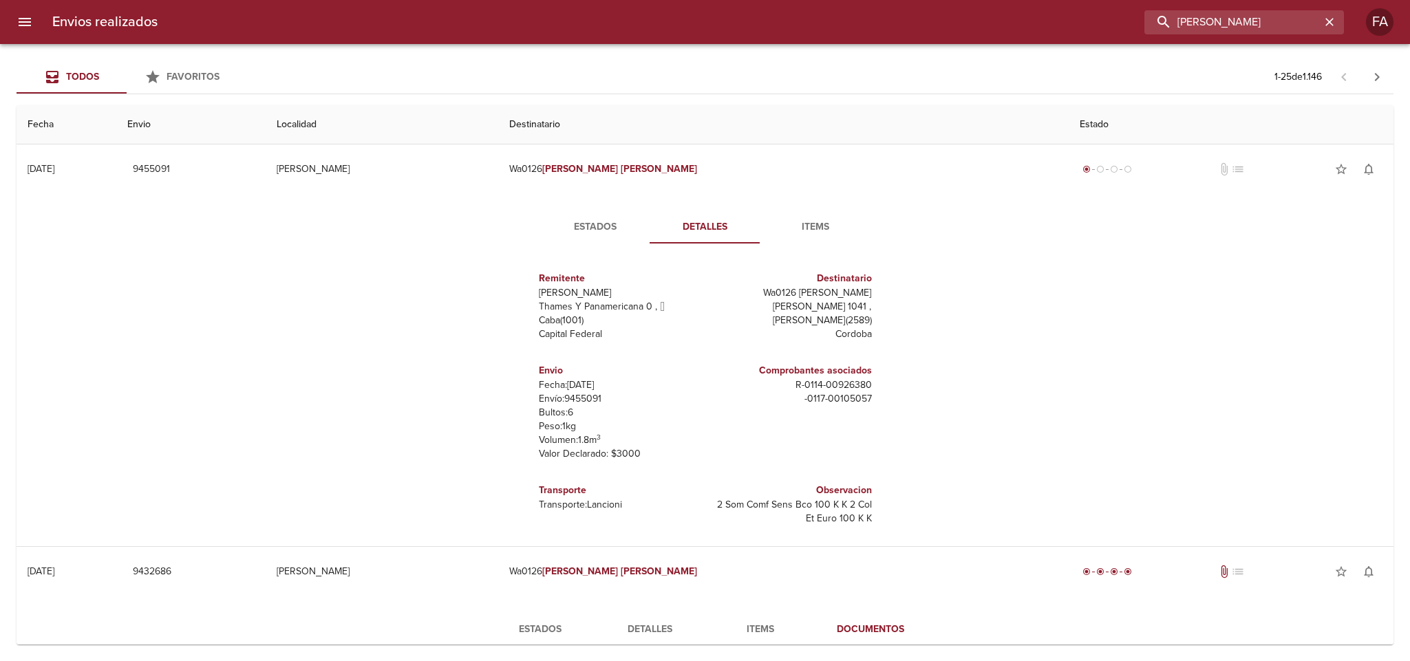
click at [888, 42] on div "Envios realizados [PERSON_NAME] FA" at bounding box center [705, 22] width 1410 height 44
paste input "LEJANDRO [PERSON_NAME] ML"
type input "[PERSON_NAME] ML"
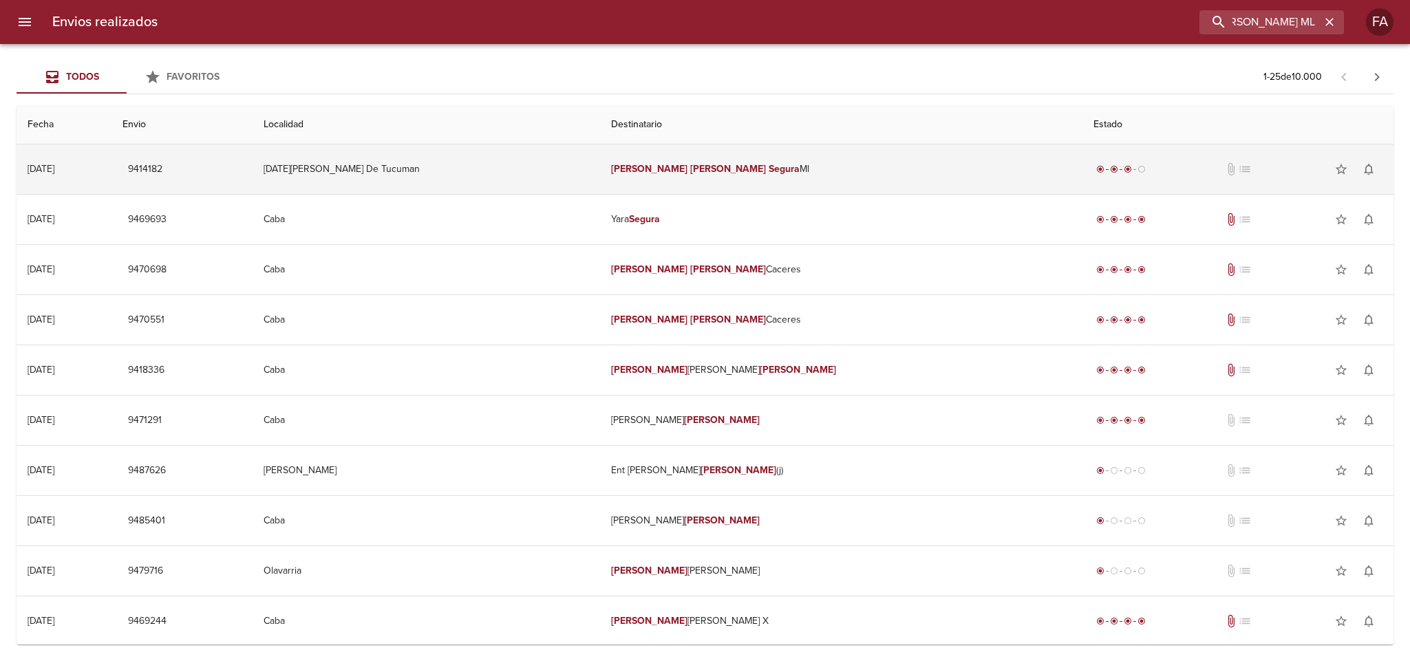
scroll to position [0, 0]
click at [531, 166] on td "[DATE][PERSON_NAME] De Tucuman" at bounding box center [427, 170] width 348 height 50
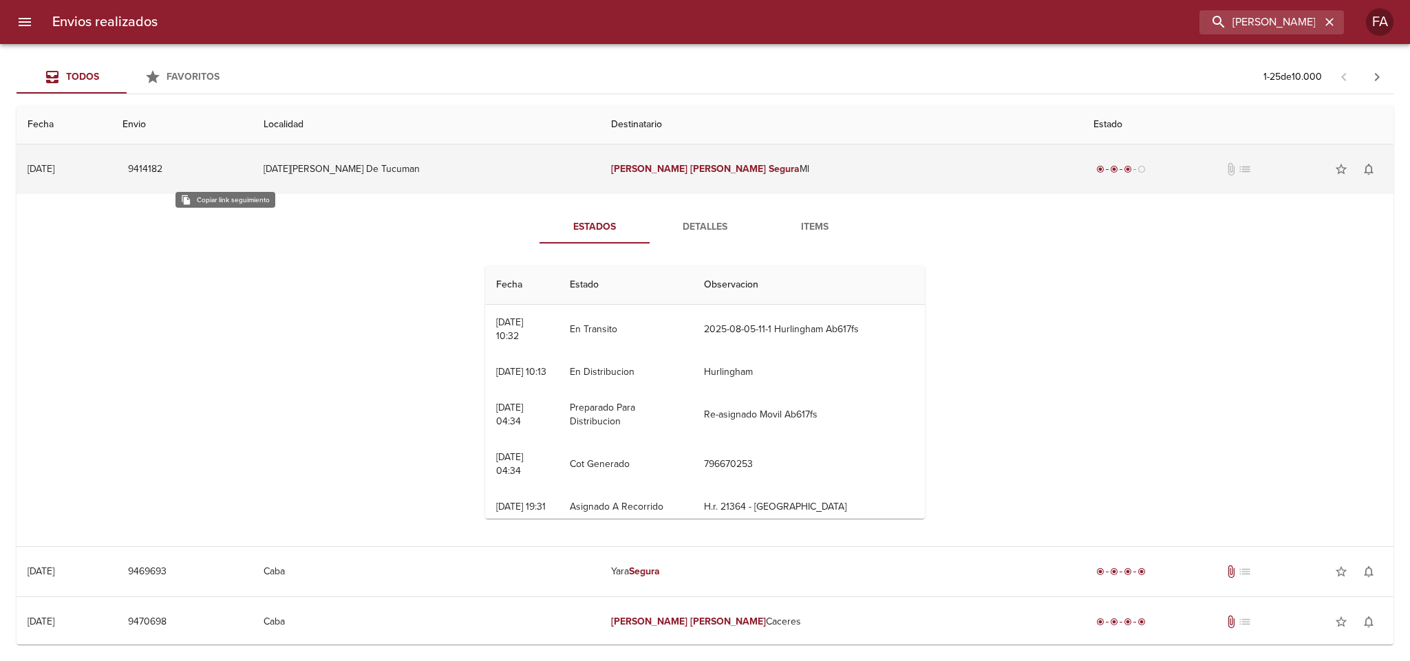
click at [162, 169] on span "9414182" at bounding box center [145, 169] width 34 height 17
